Goal: Task Accomplishment & Management: Manage account settings

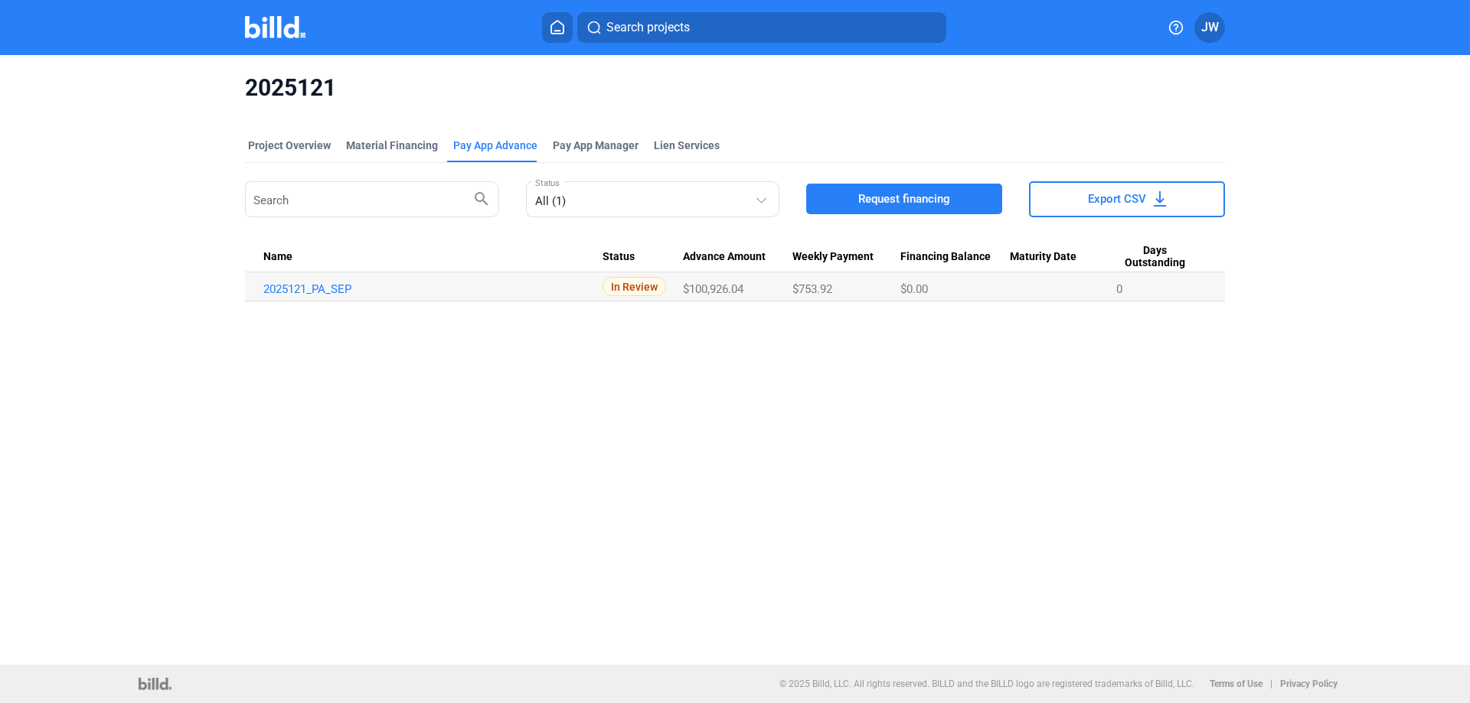
click at [271, 31] on img at bounding box center [275, 27] width 60 height 22
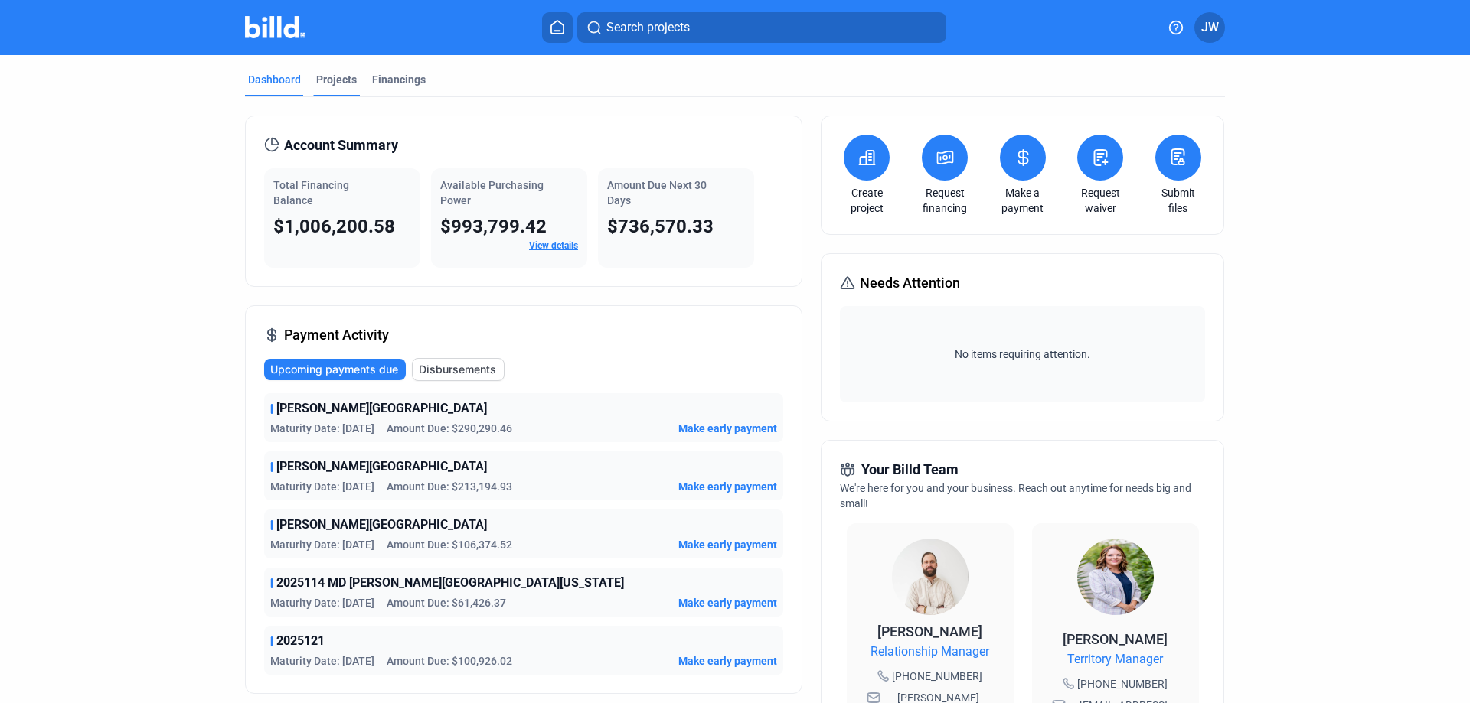
click at [326, 77] on div "Projects" at bounding box center [336, 79] width 41 height 15
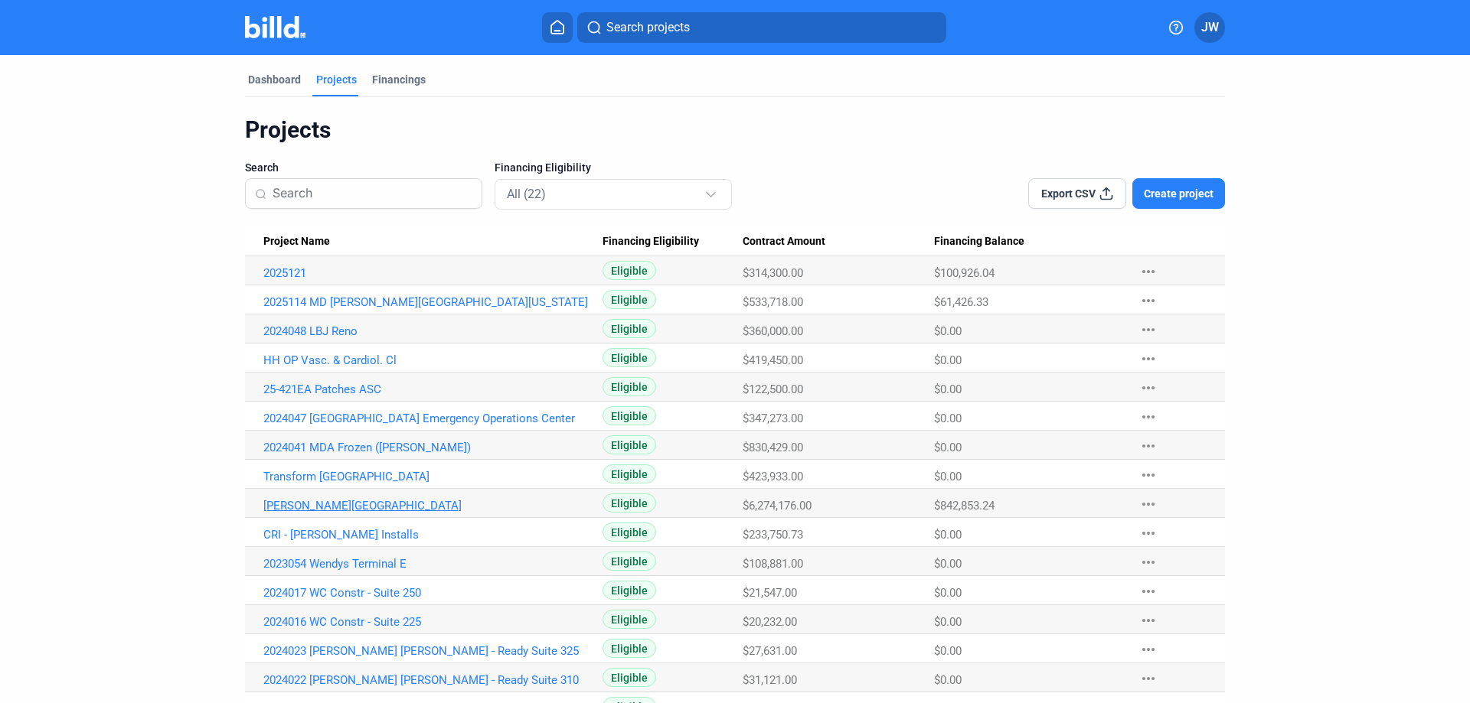
click at [328, 506] on link "[PERSON_NAME][GEOGRAPHIC_DATA]" at bounding box center [432, 506] width 339 height 14
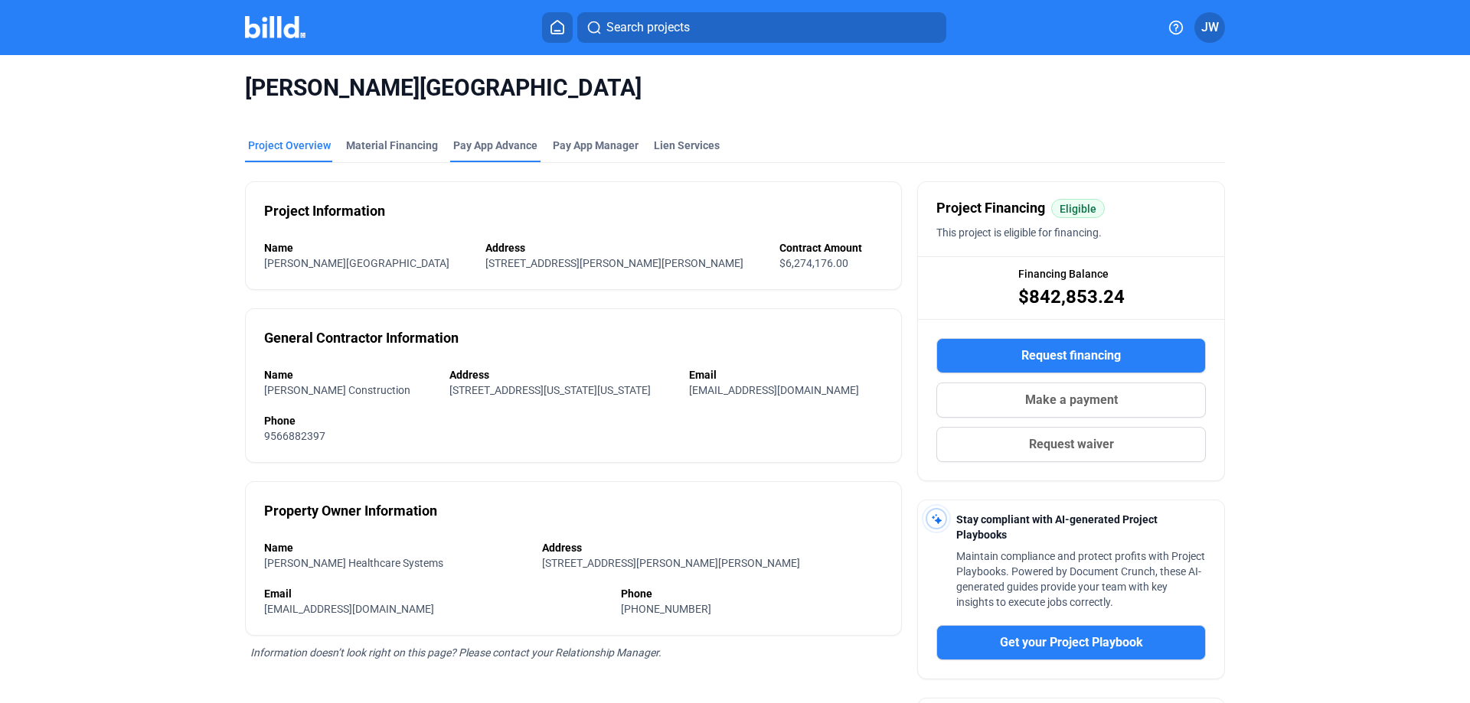
click at [494, 145] on div "Pay App Advance" at bounding box center [495, 145] width 84 height 15
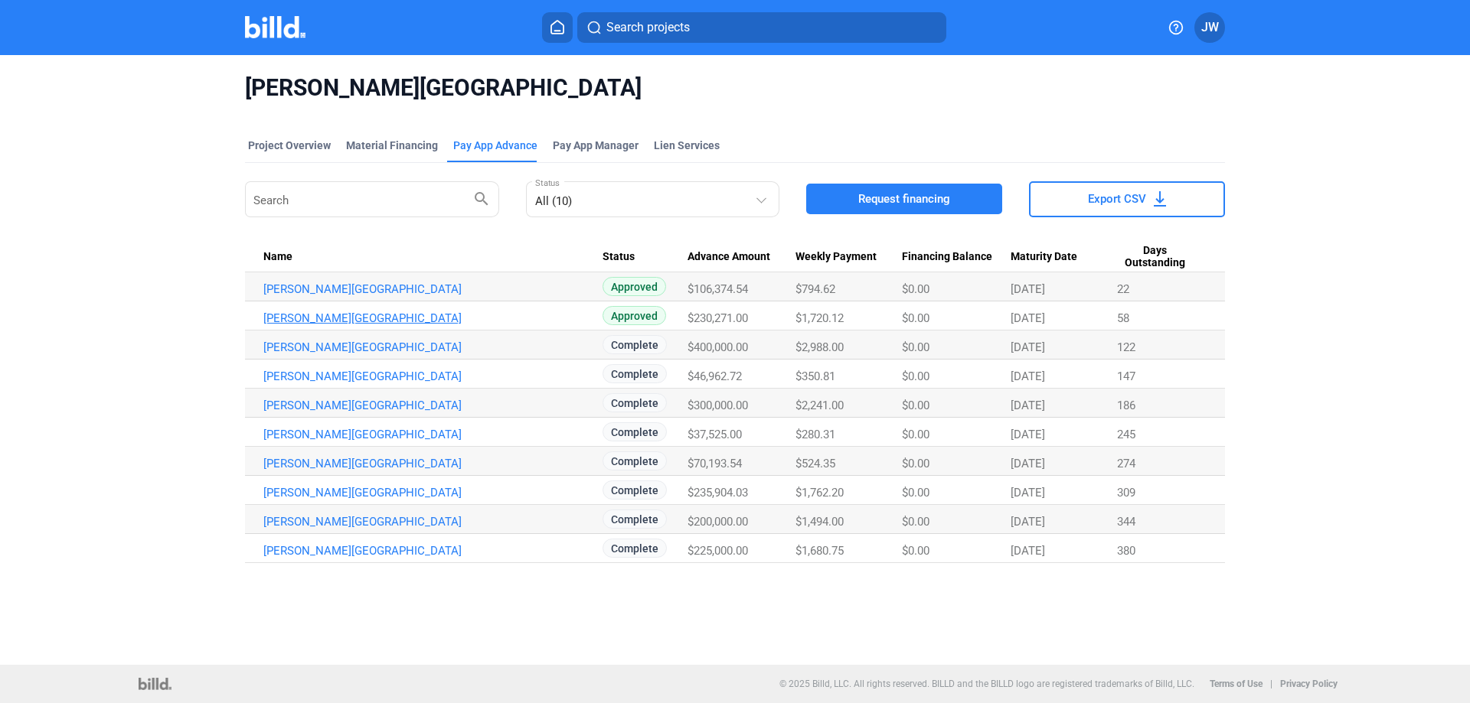
click at [387, 318] on link "[PERSON_NAME][GEOGRAPHIC_DATA]" at bounding box center [432, 319] width 339 height 14
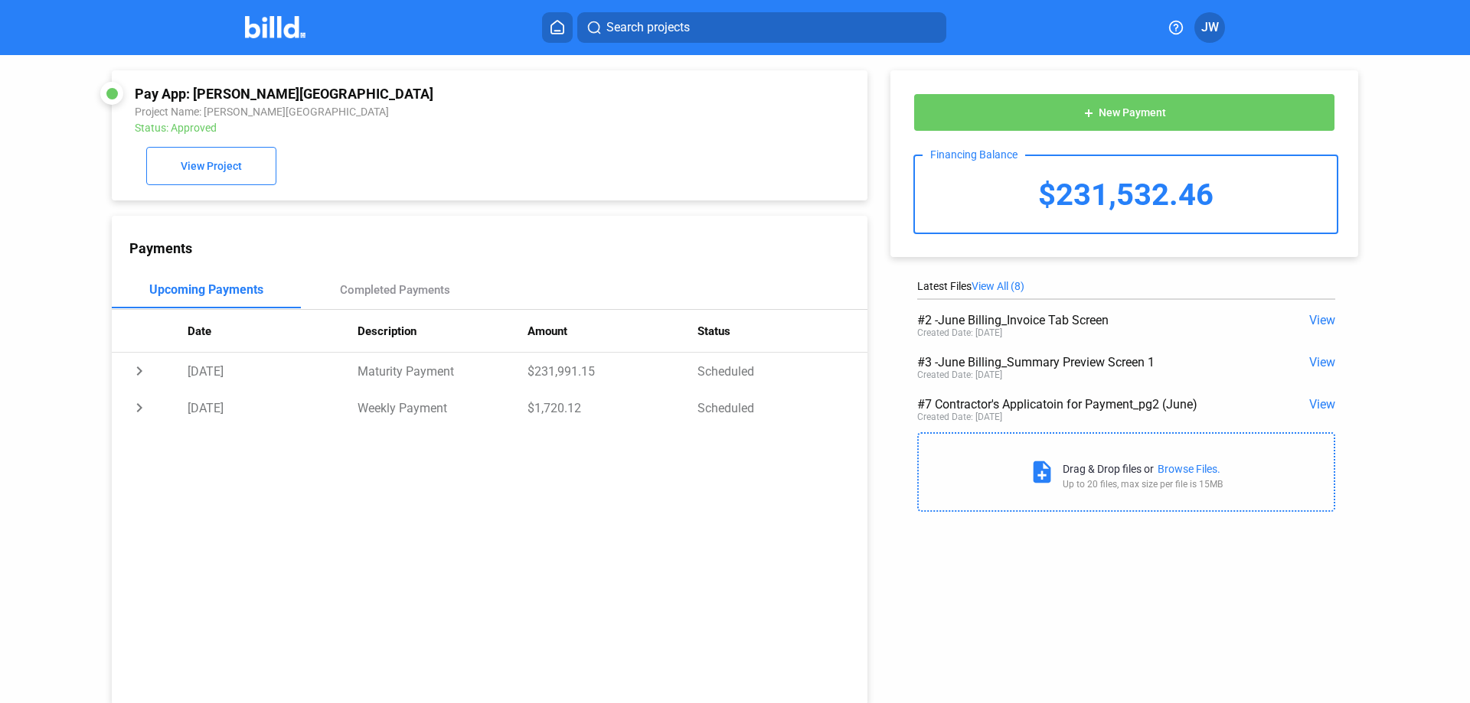
click at [1127, 108] on span "New Payment" at bounding box center [1131, 113] width 67 height 12
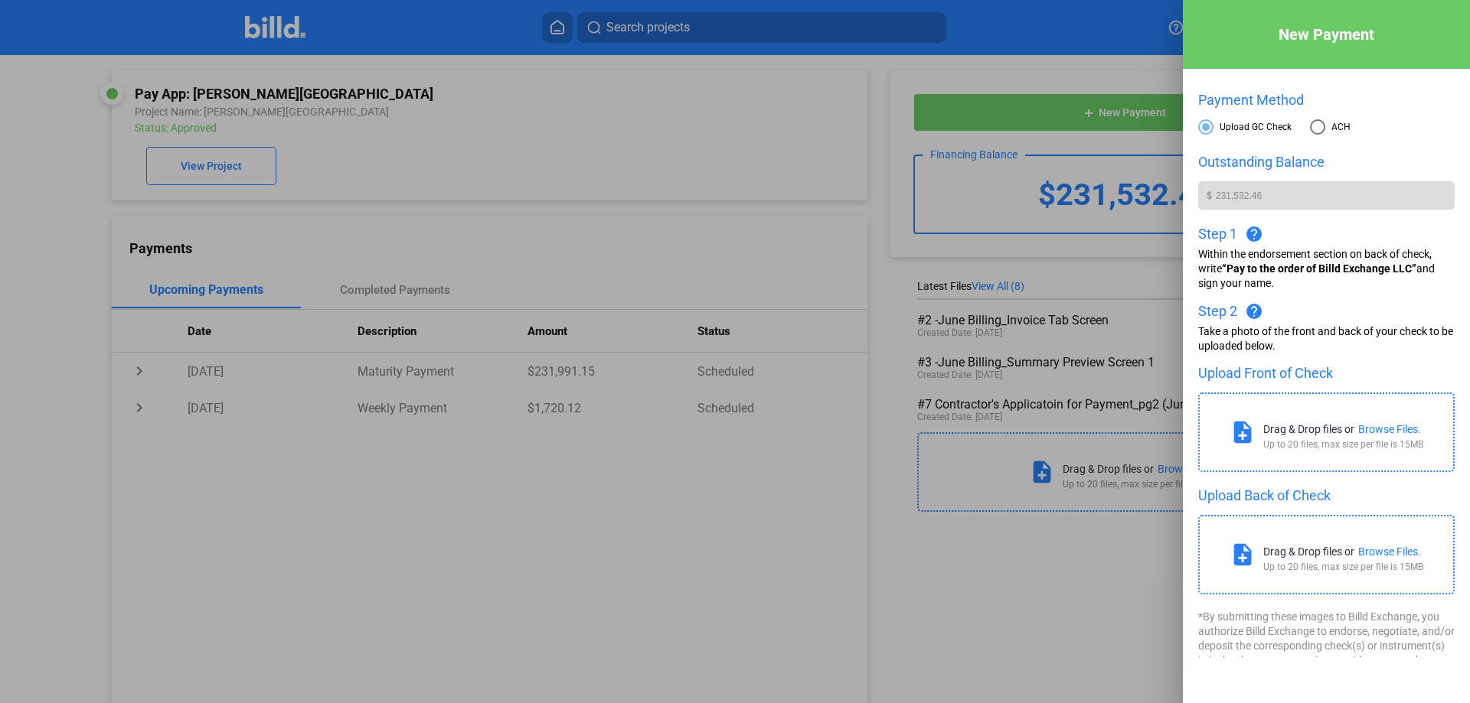
click at [801, 119] on div at bounding box center [735, 351] width 1470 height 703
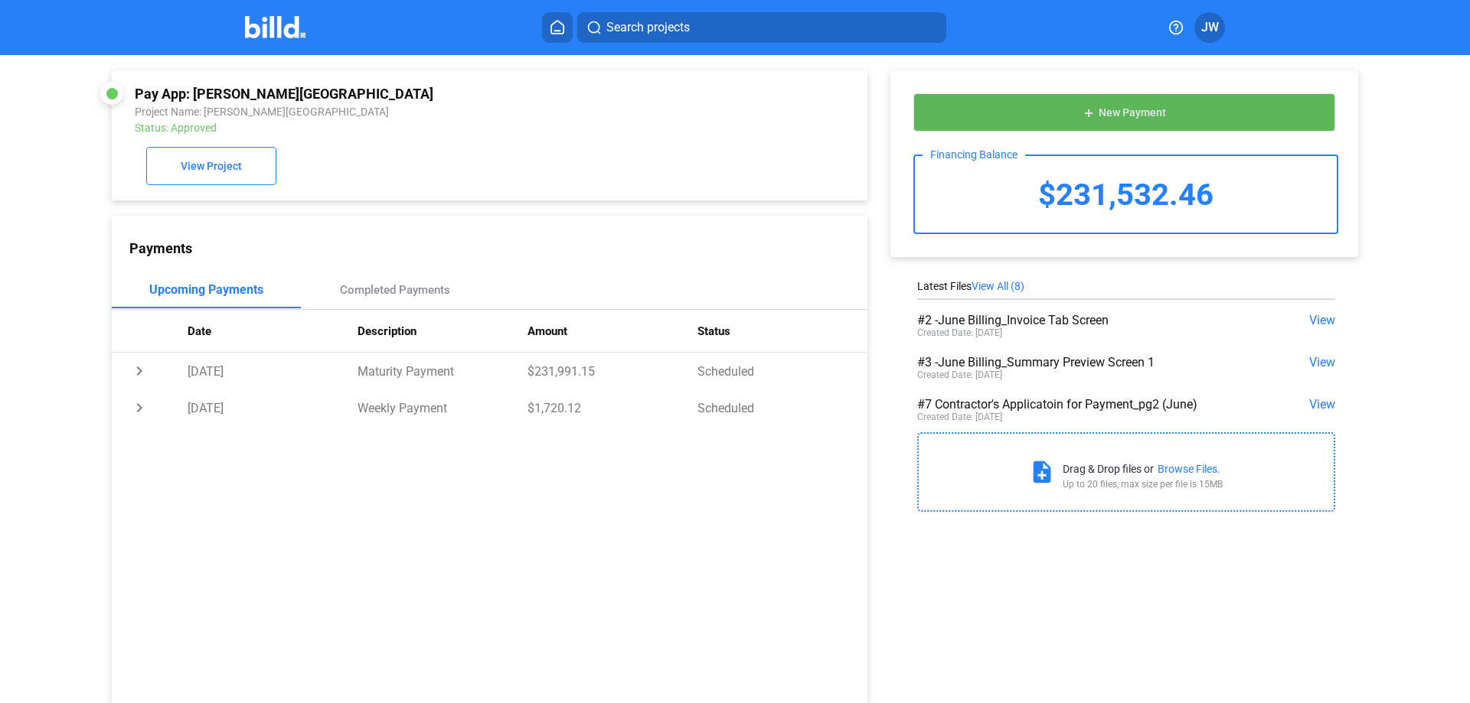
click at [1141, 112] on span "New Payment" at bounding box center [1131, 113] width 67 height 12
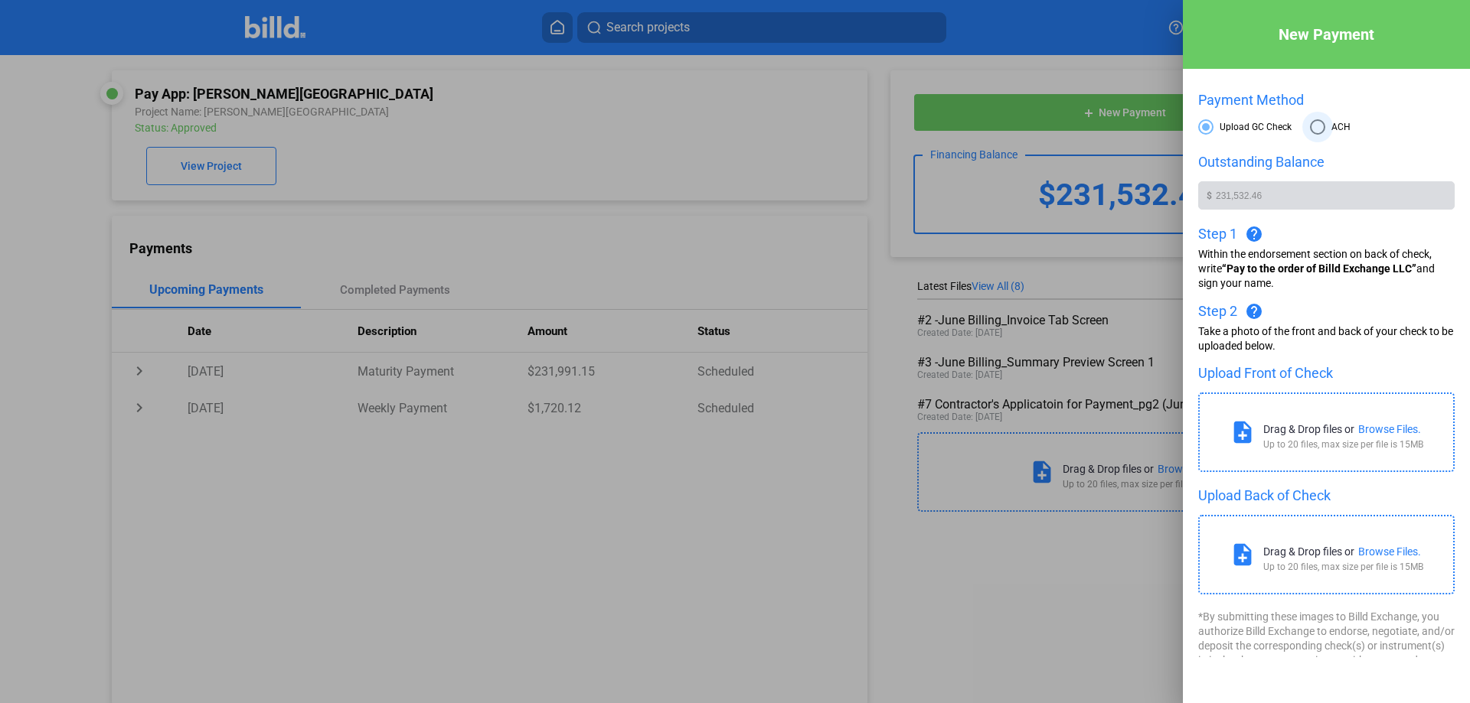
click at [1314, 126] on span at bounding box center [1317, 126] width 15 height 15
click at [1314, 126] on input "ACH" at bounding box center [1317, 126] width 15 height 15
radio input "true"
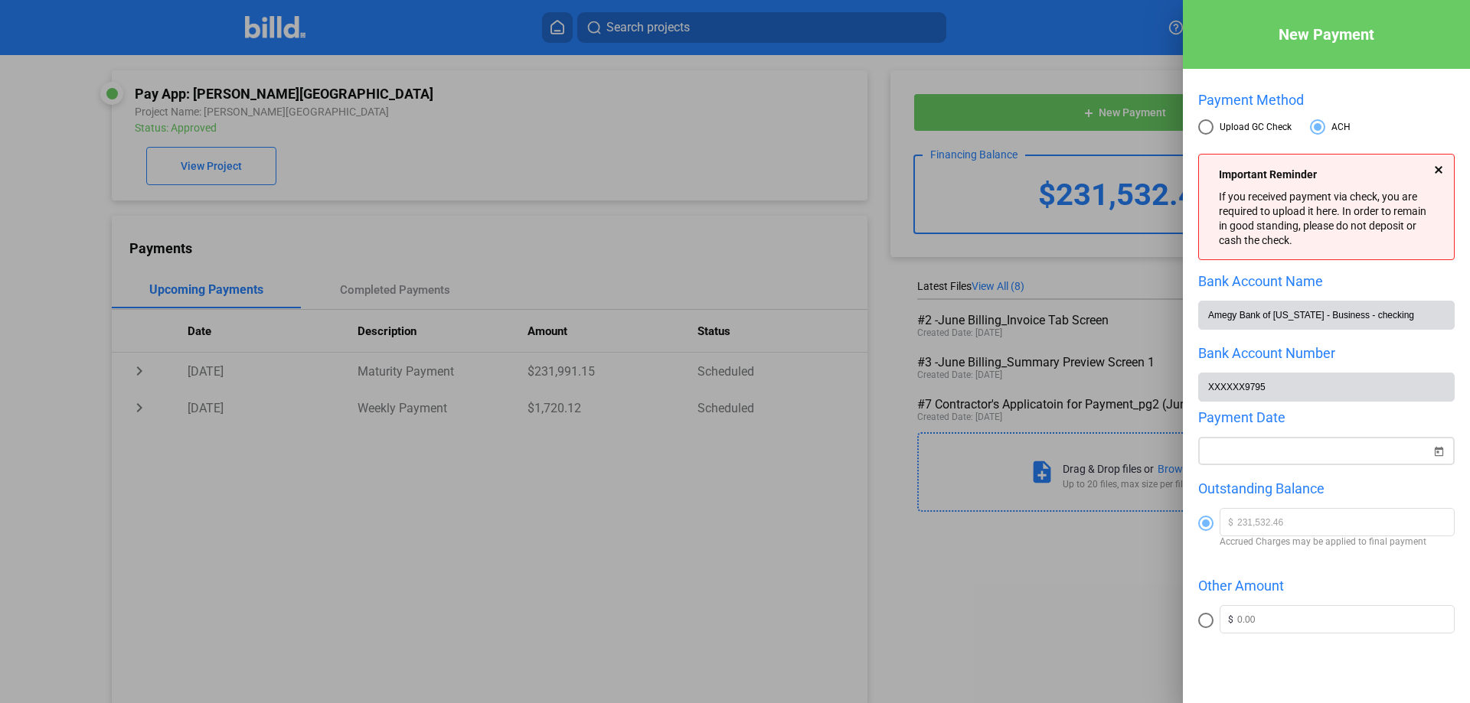
click at [1430, 452] on span "Open calendar" at bounding box center [1438, 442] width 37 height 37
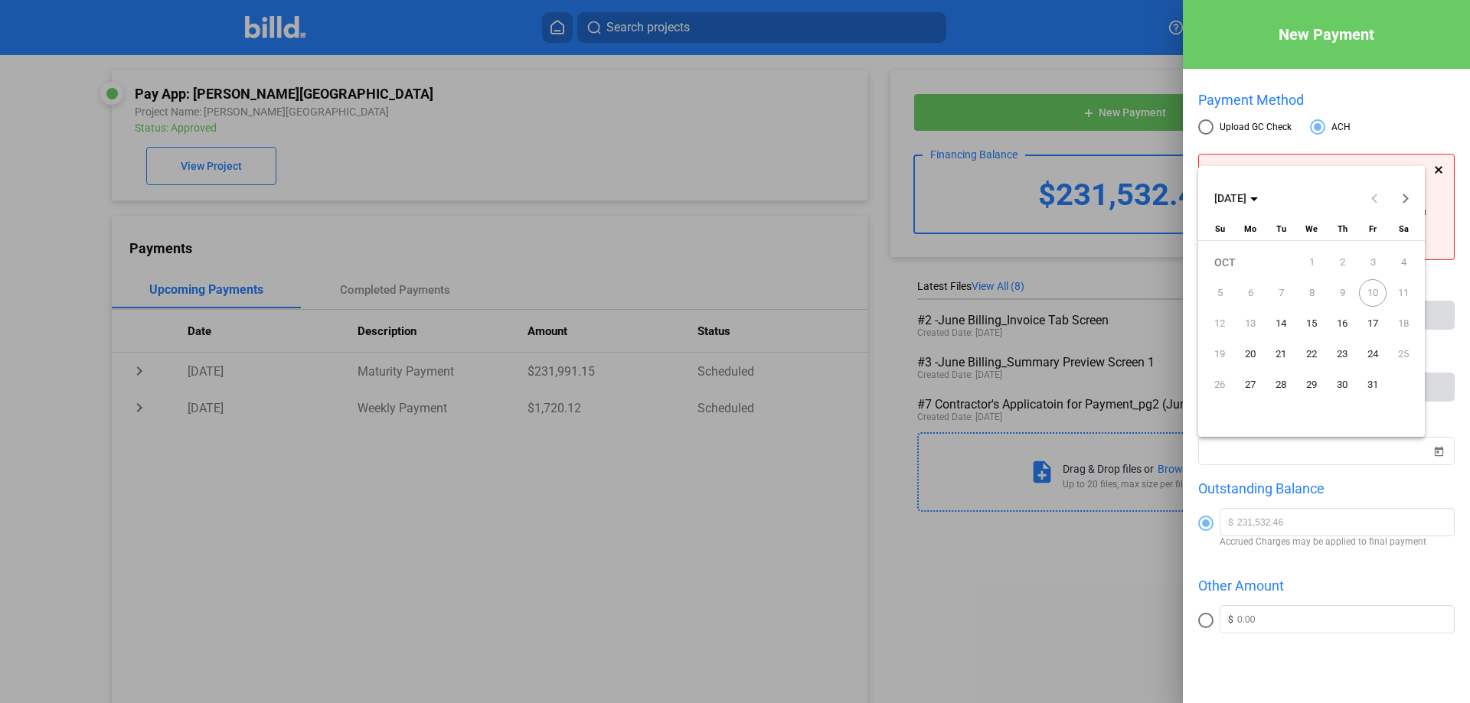
click at [1379, 294] on span "10" at bounding box center [1373, 293] width 28 height 28
click at [1248, 325] on span "13" at bounding box center [1250, 324] width 28 height 28
click at [1252, 324] on span "13" at bounding box center [1250, 324] width 28 height 28
click at [1278, 323] on span "14" at bounding box center [1281, 324] width 28 height 28
type input "[DATE]"
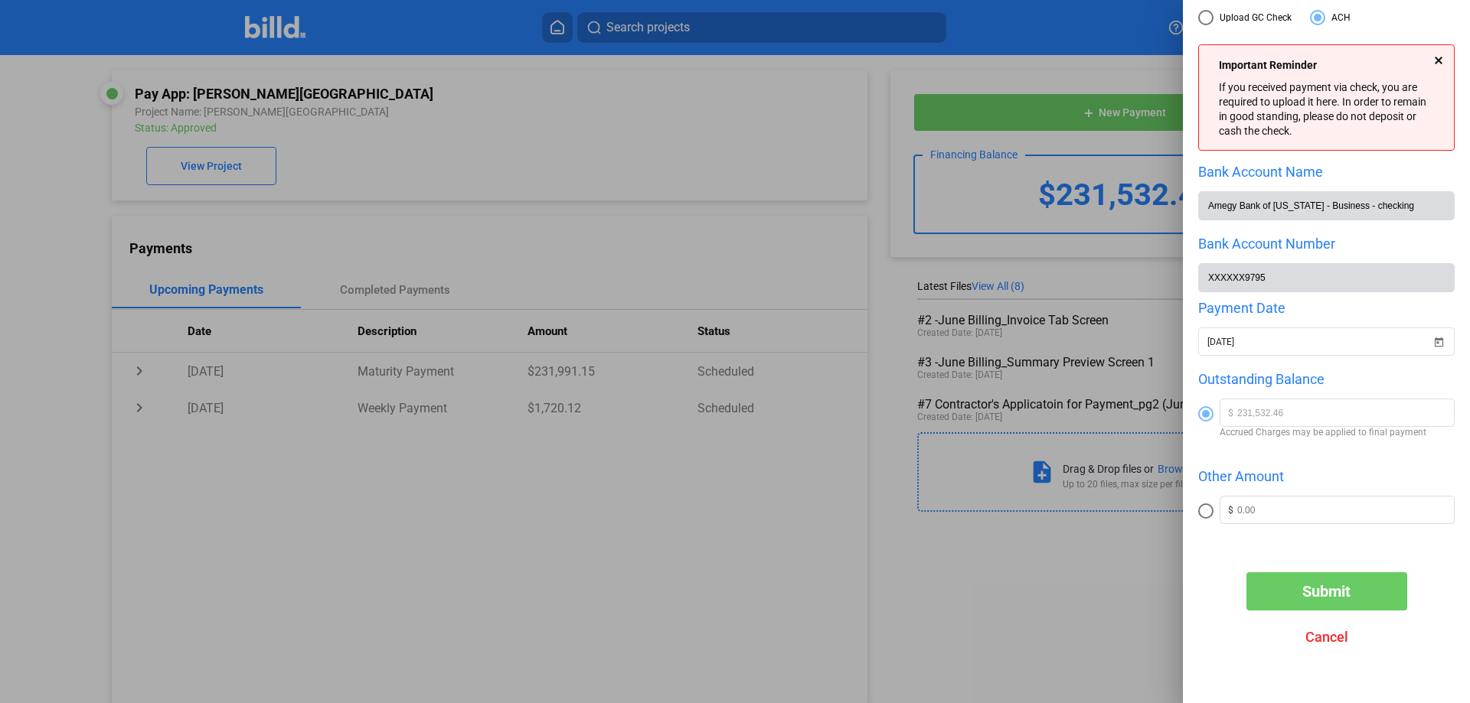
scroll to position [114, 0]
click at [1435, 340] on span "Open calendar" at bounding box center [1438, 333] width 37 height 37
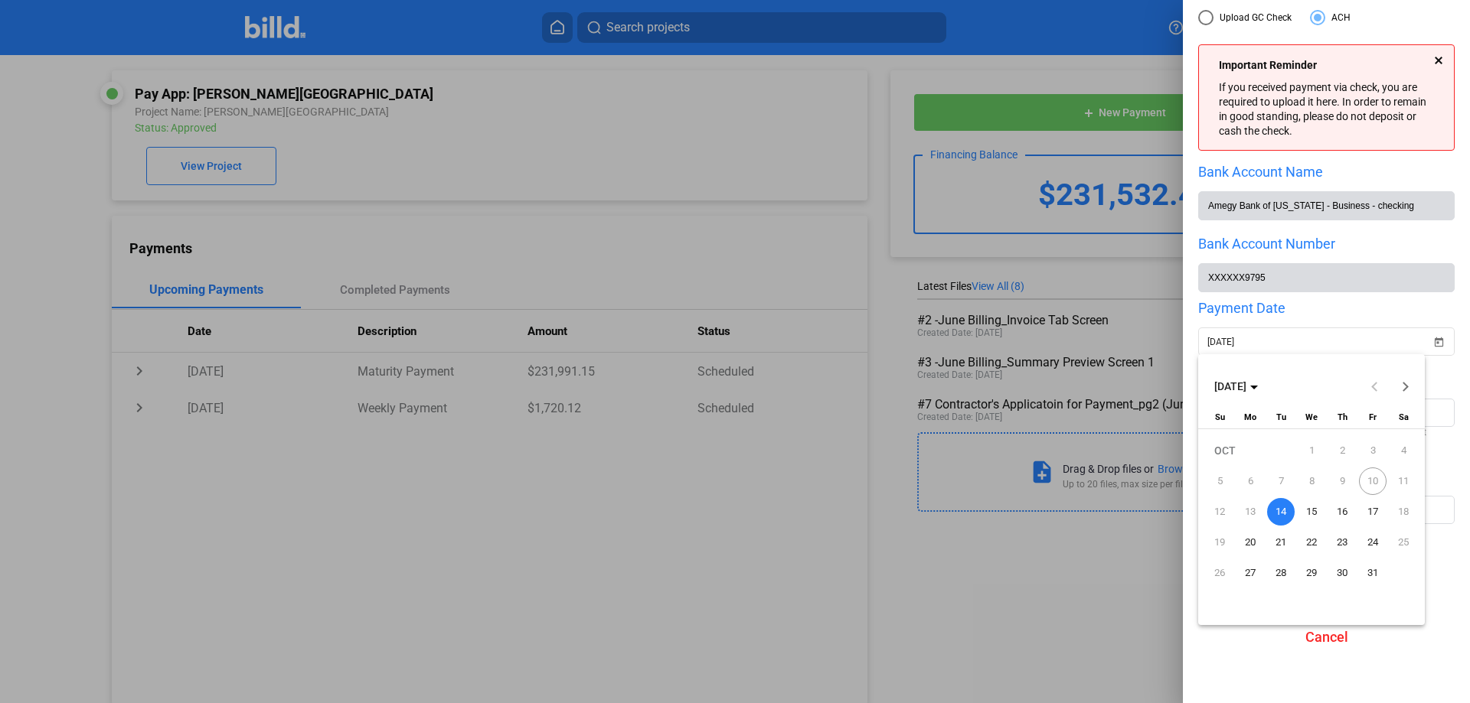
click at [1432, 57] on div at bounding box center [735, 351] width 1470 height 703
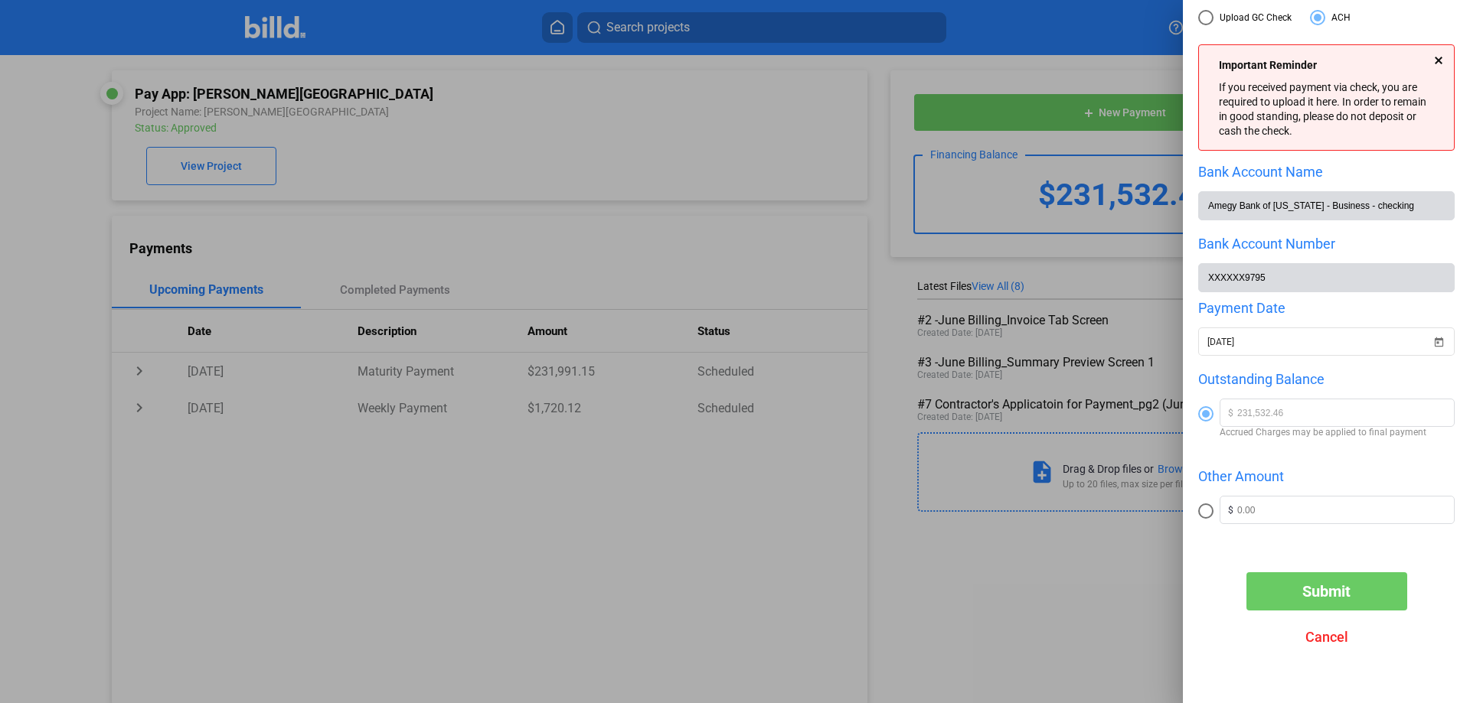
click at [1324, 641] on span "Cancel" at bounding box center [1326, 637] width 43 height 16
